Goal: Register for event/course

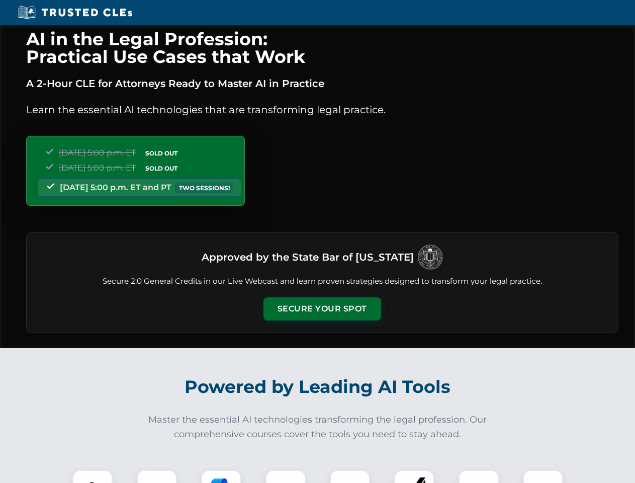
click at [322, 309] on button "Secure Your Spot" at bounding box center [322, 308] width 118 height 23
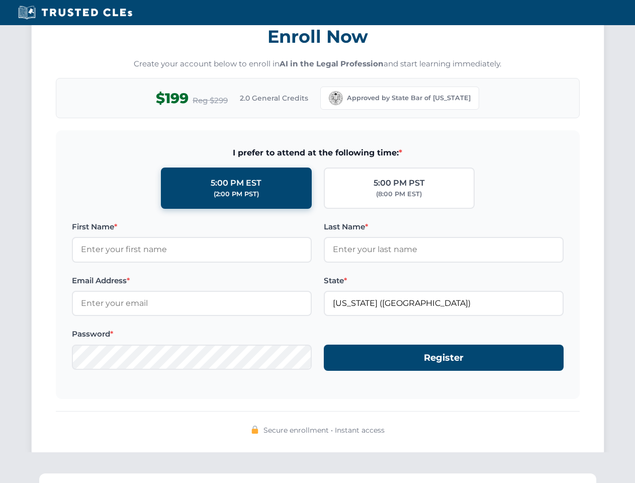
scroll to position [987, 0]
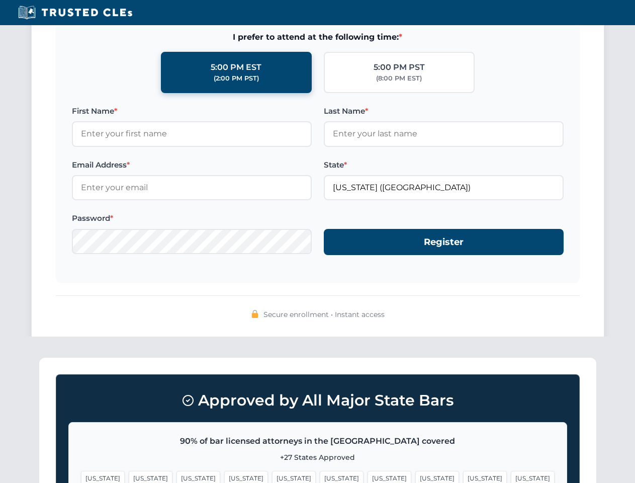
click at [320, 476] on span "[US_STATE]" at bounding box center [342, 478] width 44 height 15
click at [368, 476] on span "[US_STATE]" at bounding box center [390, 478] width 44 height 15
click at [463, 476] on span "[US_STATE]" at bounding box center [485, 478] width 44 height 15
